Goal: Transaction & Acquisition: Purchase product/service

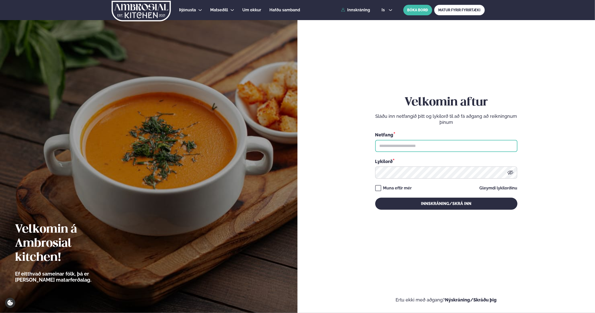
type input "**********"
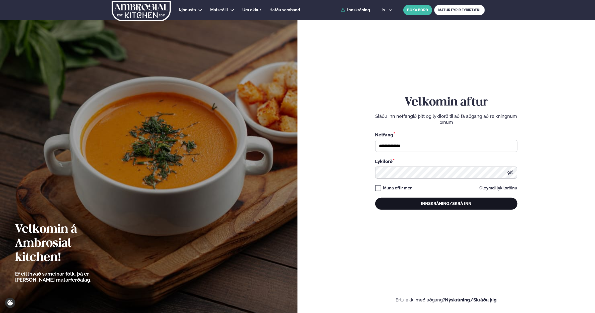
click at [446, 201] on button "Innskráning/Skrá inn" at bounding box center [446, 203] width 142 height 12
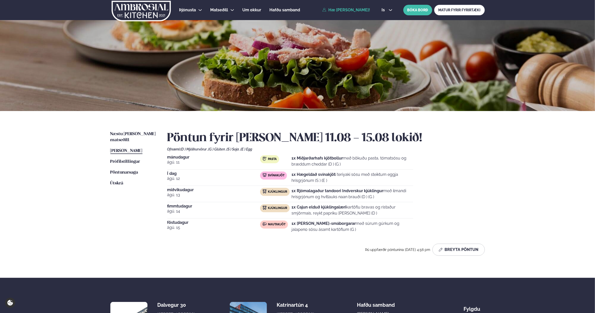
drag, startPoint x: 302, startPoint y: 178, endPoint x: 298, endPoint y: 178, distance: 4.8
click at [298, 178] on p "1x Hægeldað svínakjöt í teriyaki sósu með steiktum eggja hrísgrjónum (S ) (E )" at bounding box center [352, 177] width 121 height 12
click at [298, 177] on p "1x Hægeldað svínakjöt í teriyaki sósu með steiktum eggja hrísgrjónum (S ) (E )" at bounding box center [352, 177] width 121 height 12
drag, startPoint x: 340, startPoint y: 170, endPoint x: 425, endPoint y: 170, distance: 85.8
click at [422, 170] on div "[DATE] Pasta 1x Miðjarðarhafs kjötbollur með bökuðu pasta, tómatsósu og bræddum…" at bounding box center [326, 194] width 318 height 79
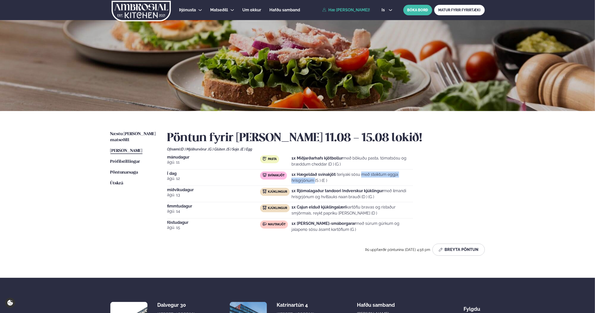
click at [425, 170] on div "[DATE] Pasta 1x Miðjarðarhafs kjötbollur með bökuðu pasta, tómatsósu og bræddum…" at bounding box center [326, 194] width 318 height 79
click at [476, 195] on div "[DATE] Pasta 1x Miðjarðarhafs kjötbollur með bökuðu pasta, tómatsósu og bræddum…" at bounding box center [326, 194] width 318 height 79
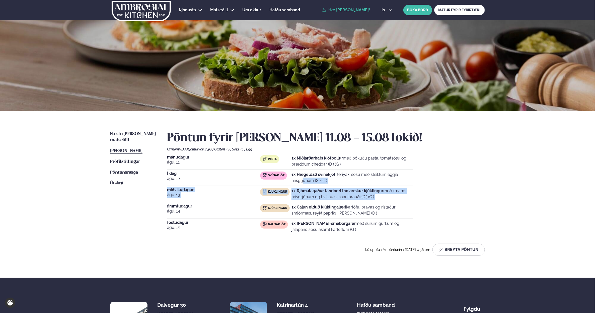
click at [503, 201] on div "Þjónusta Hádegismatur fyrir fyrirtæki Fyrirtækja veitingar Einkapartý Matseðill…" at bounding box center [297, 190] width 595 height 381
drag, startPoint x: 490, startPoint y: 182, endPoint x: 520, endPoint y: 218, distance: 46.6
click at [520, 218] on div "Þjónusta Hádegismatur fyrir fyrirtæki Fyrirtækja veitingar Einkapartý Matseðill…" at bounding box center [297, 190] width 595 height 381
drag, startPoint x: 402, startPoint y: 189, endPoint x: 411, endPoint y: 203, distance: 16.1
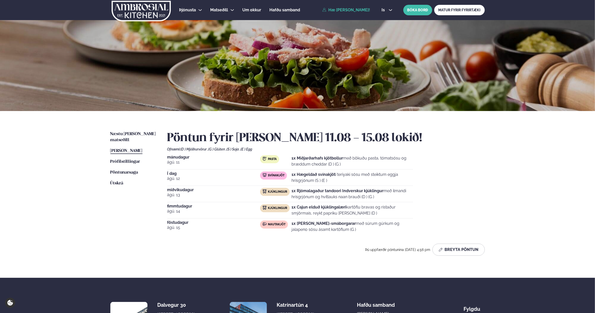
click at [409, 199] on p "1x Rjómalagaður tandoori Indverskur kjúklingur með ilmandi hrísgrjónum og hvítl…" at bounding box center [352, 194] width 121 height 12
click at [411, 204] on div "[DATE] Pasta 1x Miðjarðarhafs kjötbollur með bökuðu pasta, tómatsósu og bræddum…" at bounding box center [326, 194] width 318 height 79
drag, startPoint x: 409, startPoint y: 198, endPoint x: 435, endPoint y: 216, distance: 31.8
click at [434, 215] on div "[DATE] Pasta 1x Miðjarðarhafs kjötbollur með bökuðu pasta, tómatsósu og bræddum…" at bounding box center [326, 194] width 318 height 79
click at [435, 216] on div "[DATE] Pasta 1x Miðjarðarhafs kjötbollur með bökuðu pasta, tómatsósu og bræddum…" at bounding box center [326, 194] width 318 height 79
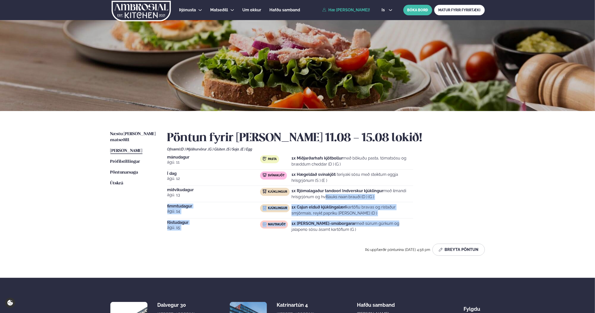
drag, startPoint x: 311, startPoint y: 205, endPoint x: 353, endPoint y: 225, distance: 46.5
click at [352, 225] on div "[DATE] Pasta 1x Miðjarðarhafs kjötbollur með bökuðu pasta, tómatsósu og bræddum…" at bounding box center [326, 194] width 318 height 79
click at [346, 214] on p "1x Cajun elduð kjúklingalæri kartöflu bravas og ristaður smjörmaís, reykt papri…" at bounding box center [352, 210] width 121 height 12
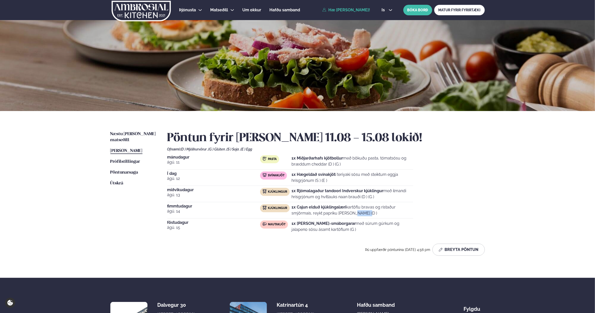
drag, startPoint x: 345, startPoint y: 214, endPoint x: 323, endPoint y: 213, distance: 21.6
click at [326, 214] on p "1x Cajun elduð kjúklingalæri kartöflu bravas og ristaður smjörmaís, reykt papri…" at bounding box center [352, 210] width 121 height 12
click at [323, 213] on p "1x Cajun elduð kjúklingalæri kartöflu bravas og ristaður smjörmaís, reykt papri…" at bounding box center [352, 210] width 121 height 12
drag, startPoint x: 307, startPoint y: 214, endPoint x: 324, endPoint y: 215, distance: 16.4
click at [321, 215] on p "1x Cajun elduð kjúklingalæri kartöflu bravas og ristaður smjörmaís, reykt papri…" at bounding box center [352, 210] width 121 height 12
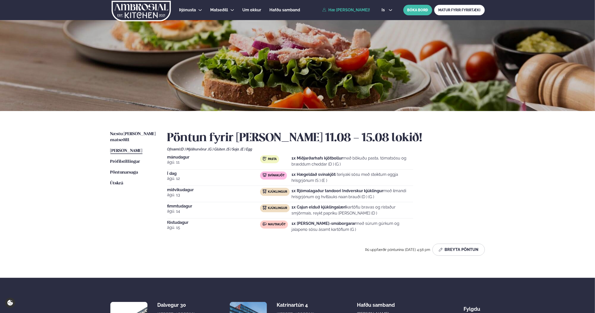
click at [367, 216] on p "1x Cajun elduð kjúklingalæri kartöflu bravas og ristaður smjörmaís, reykt papri…" at bounding box center [352, 210] width 121 height 12
drag, startPoint x: 337, startPoint y: 210, endPoint x: 324, endPoint y: 210, distance: 13.0
click at [324, 210] on p "1x Cajun elduð kjúklingalæri kartöflu bravas og ristaður smjörmaís, reykt papri…" at bounding box center [352, 210] width 121 height 12
click at [340, 223] on div "[DATE] Pasta 1x Miðjarðarhafs kjötbollur með bökuðu pasta, tómatsósu og bræddum…" at bounding box center [326, 194] width 318 height 79
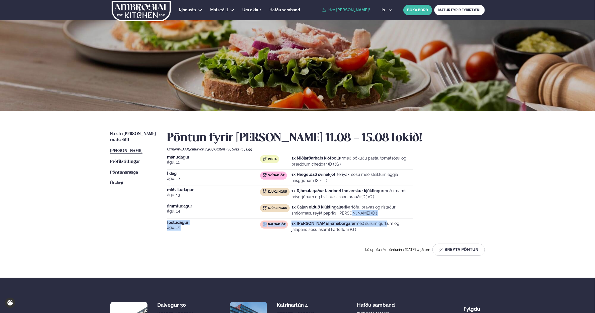
click at [348, 212] on p "1x Cajun elduð kjúklingalæri kartöflu bravas og ristaður smjörmaís, reykt papri…" at bounding box center [352, 210] width 121 height 12
